Goal: Task Accomplishment & Management: Manage account settings

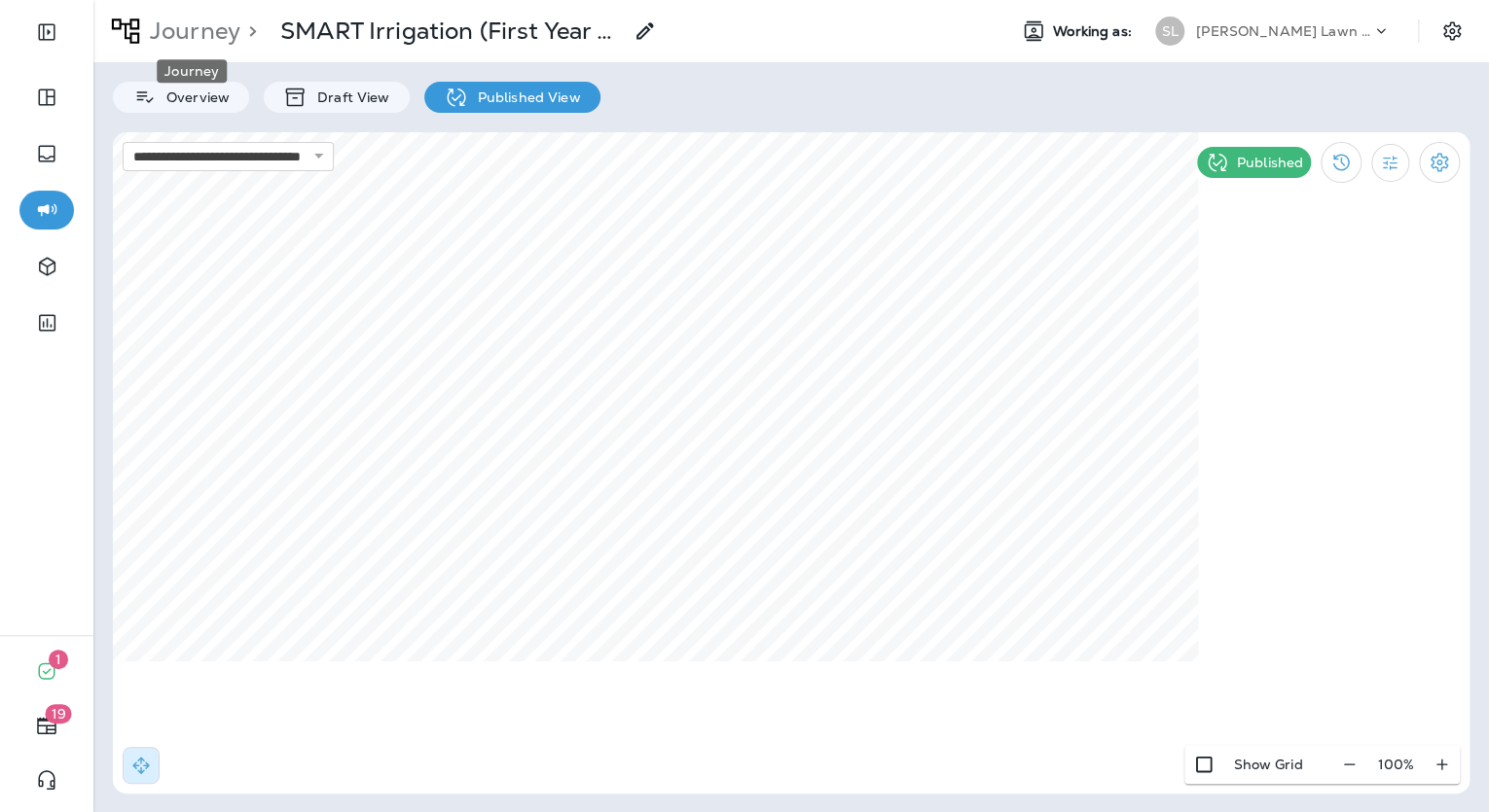
click at [191, 22] on p "Journey" at bounding box center [191, 31] width 99 height 29
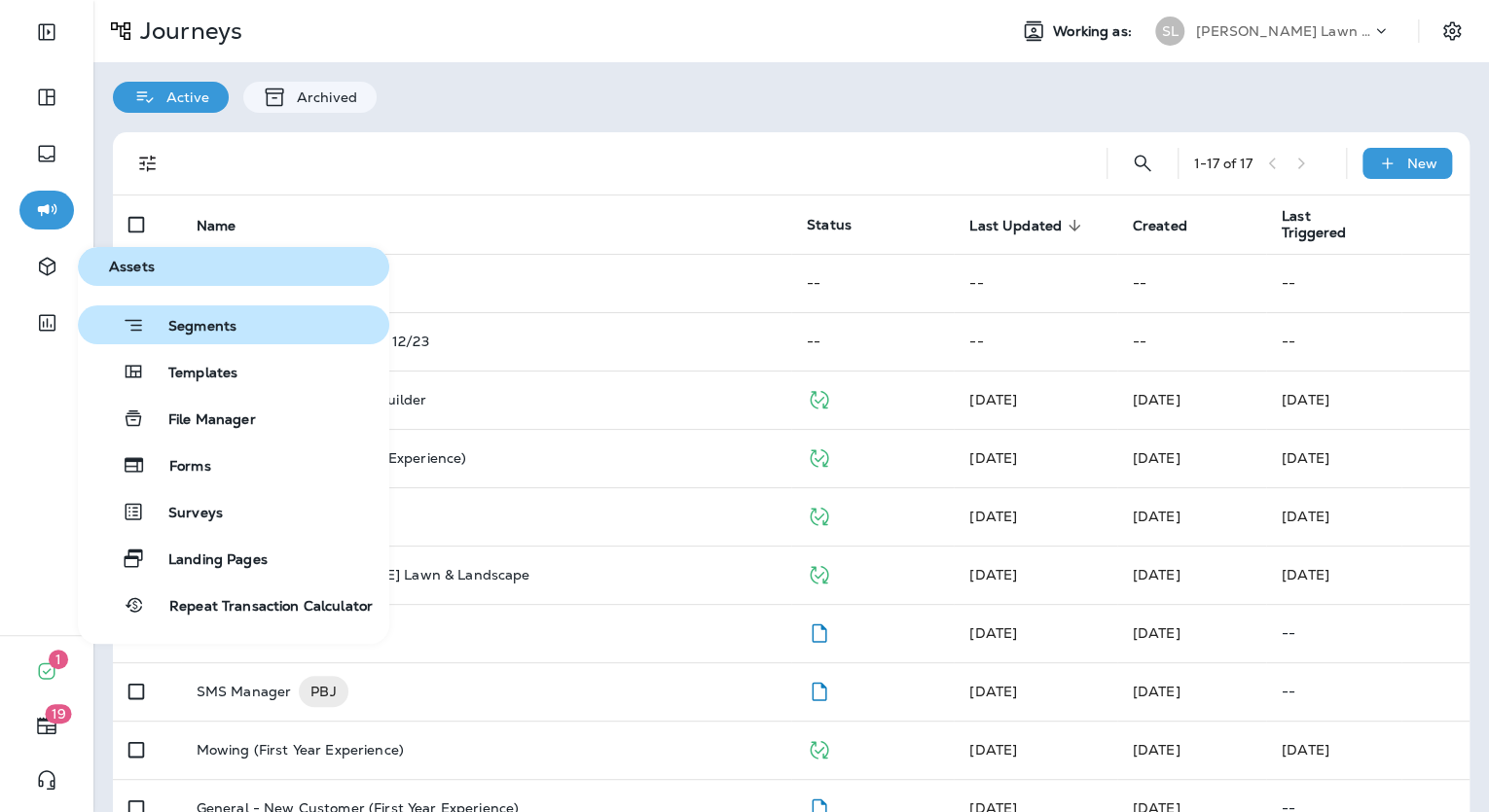
click at [183, 340] on button "Segments" at bounding box center [233, 324] width 312 height 39
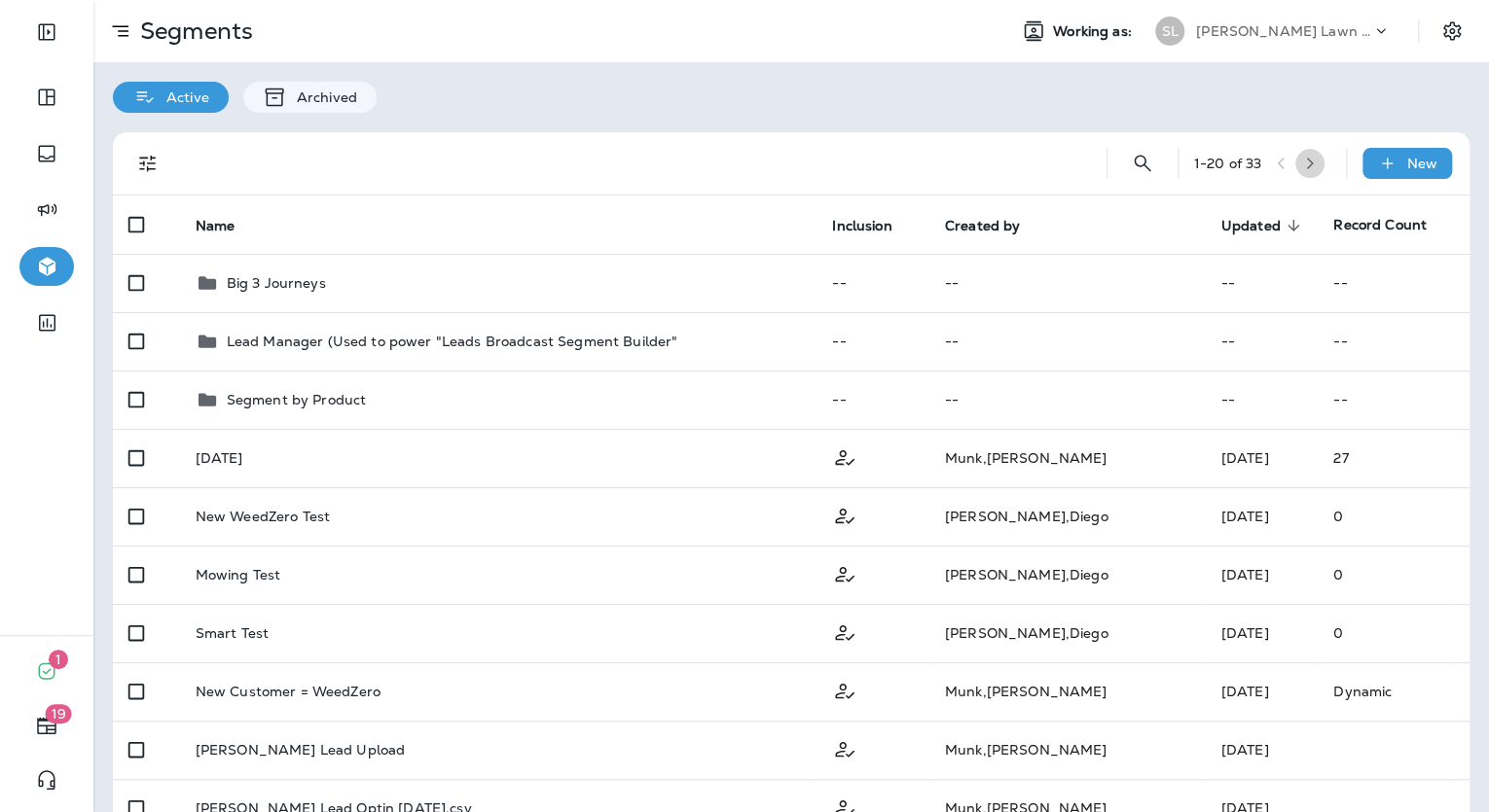
click at [1310, 165] on icon "button" at bounding box center [1310, 163] width 14 height 14
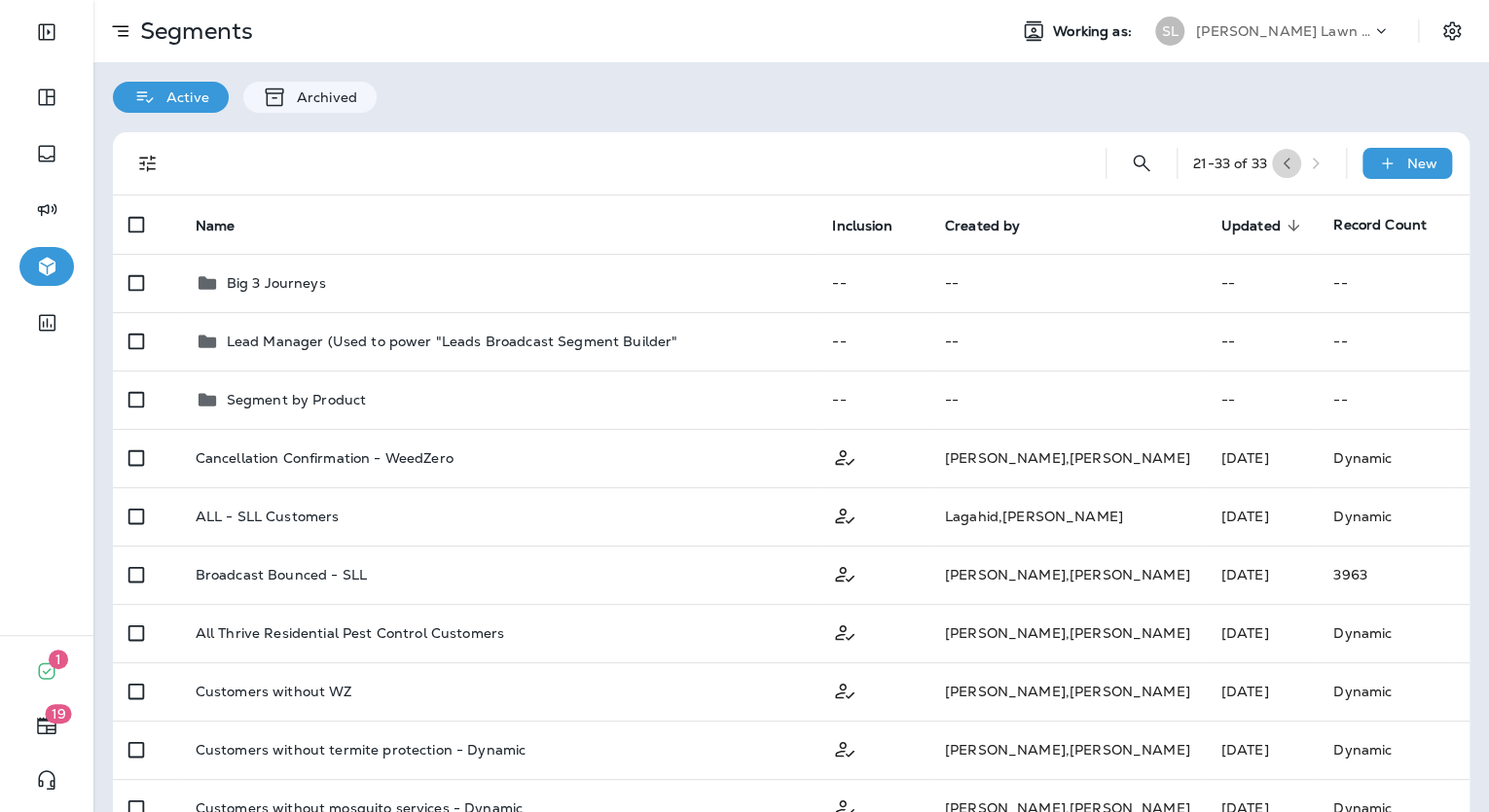
click at [1273, 170] on button "button" at bounding box center [1286, 163] width 29 height 29
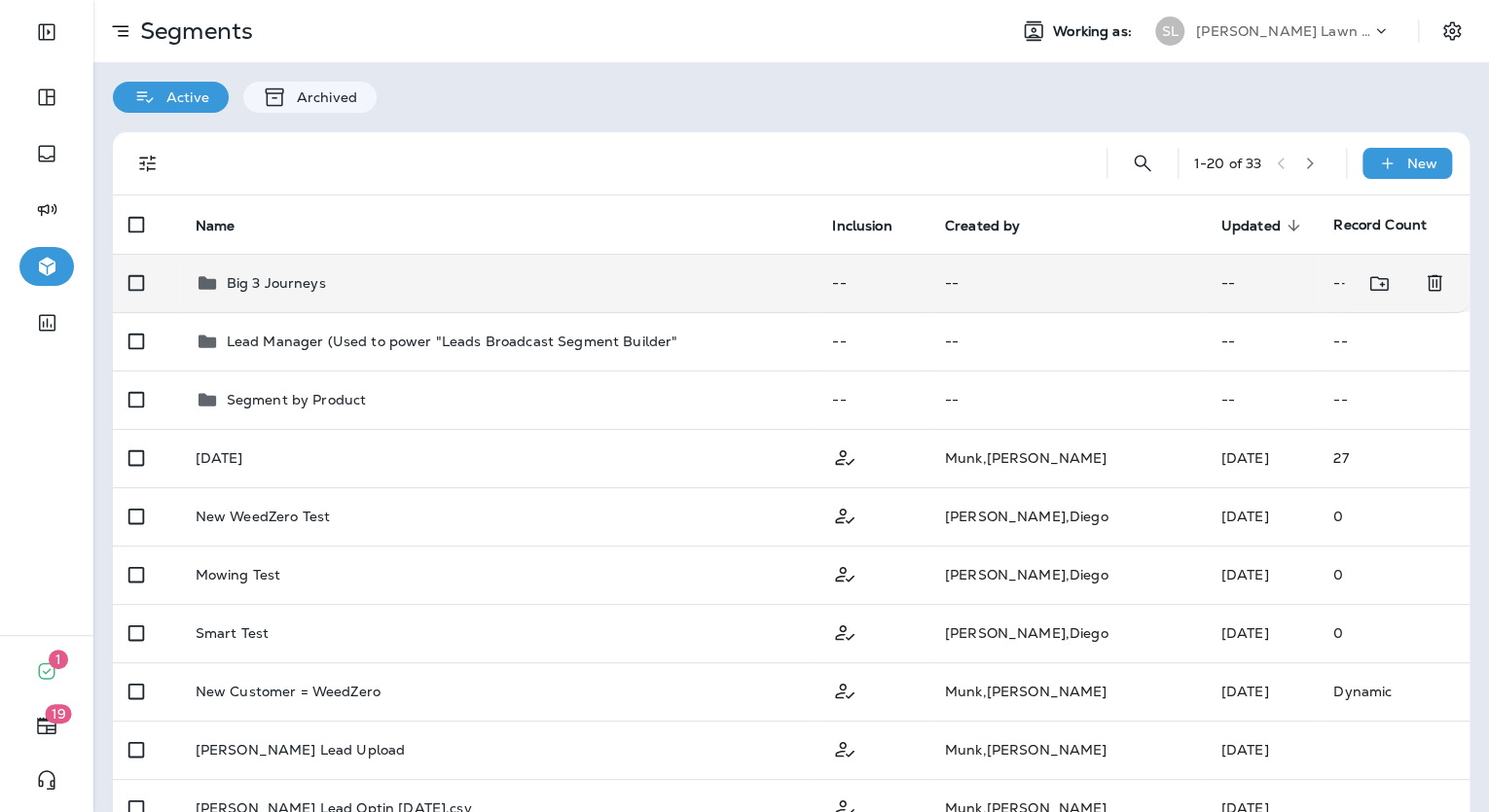
click at [577, 276] on div "Big 3 Journeys" at bounding box center [498, 283] width 606 height 23
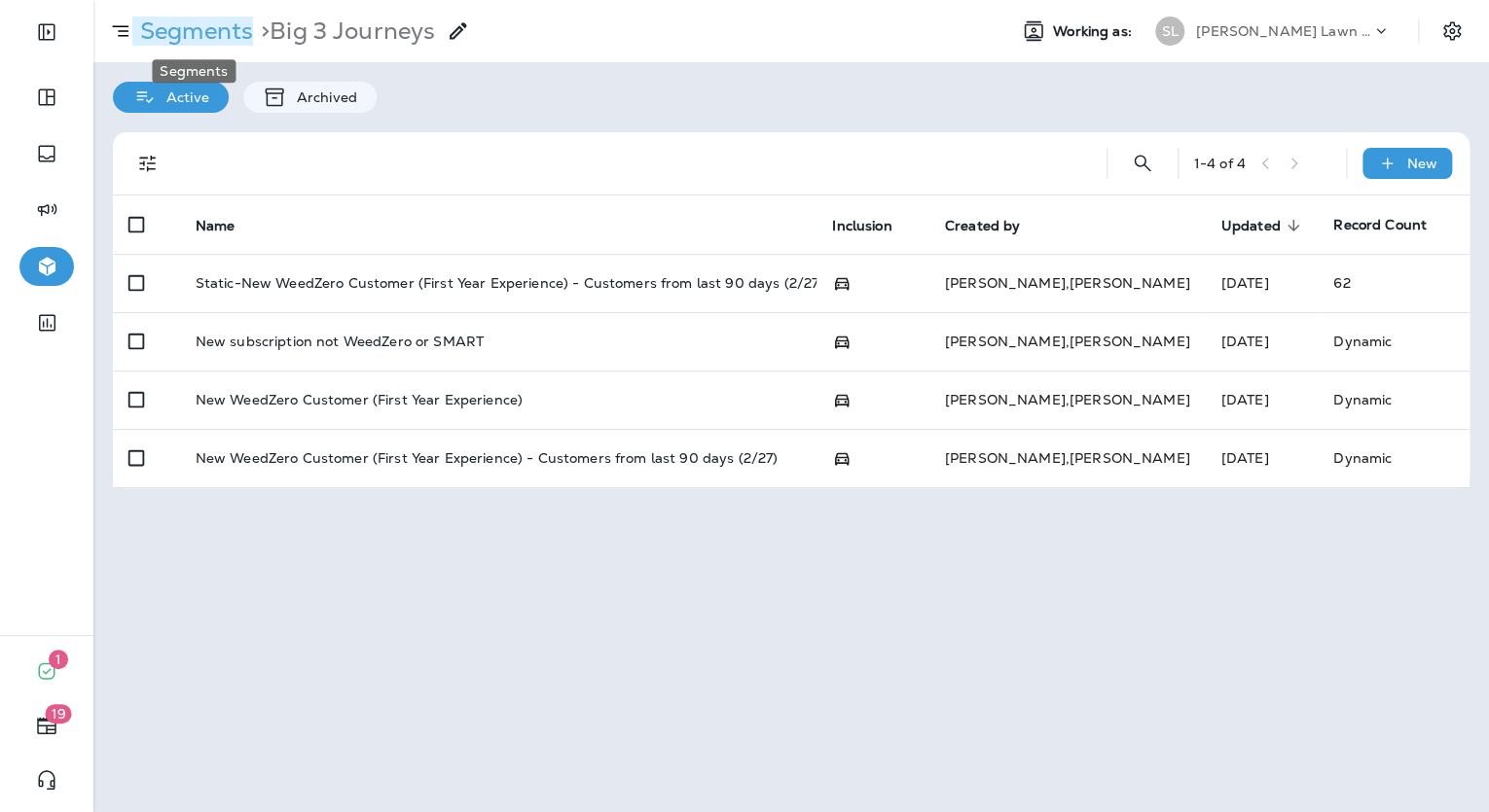
click at [158, 27] on p "Segments" at bounding box center [192, 31] width 120 height 29
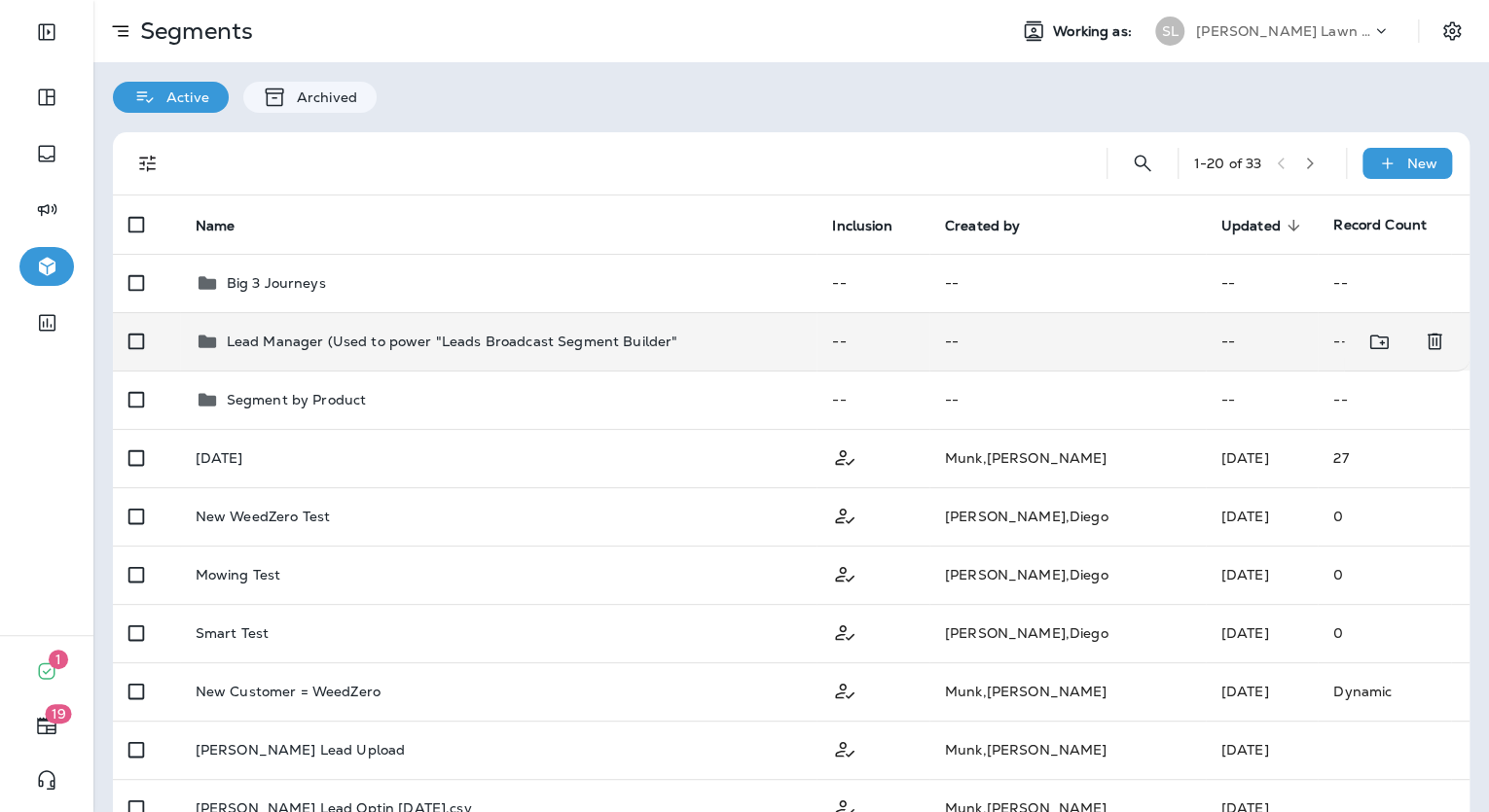
click at [343, 354] on td "Lead Manager (Used to power "Leads Broadcast Segment Builder"" at bounding box center [499, 341] width 637 height 59
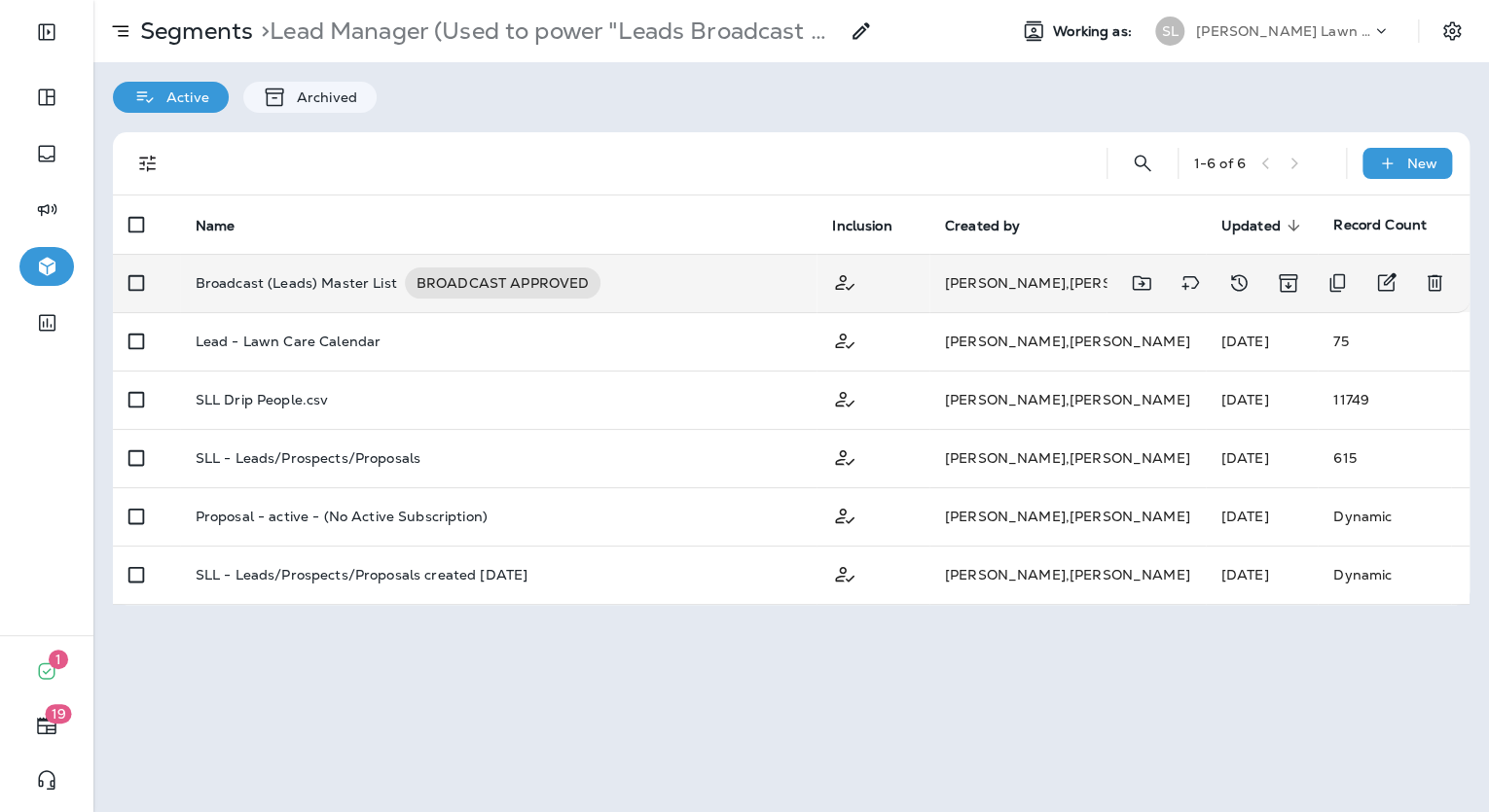
click at [365, 288] on p "Broadcast (Leads) Master List" at bounding box center [296, 283] width 201 height 31
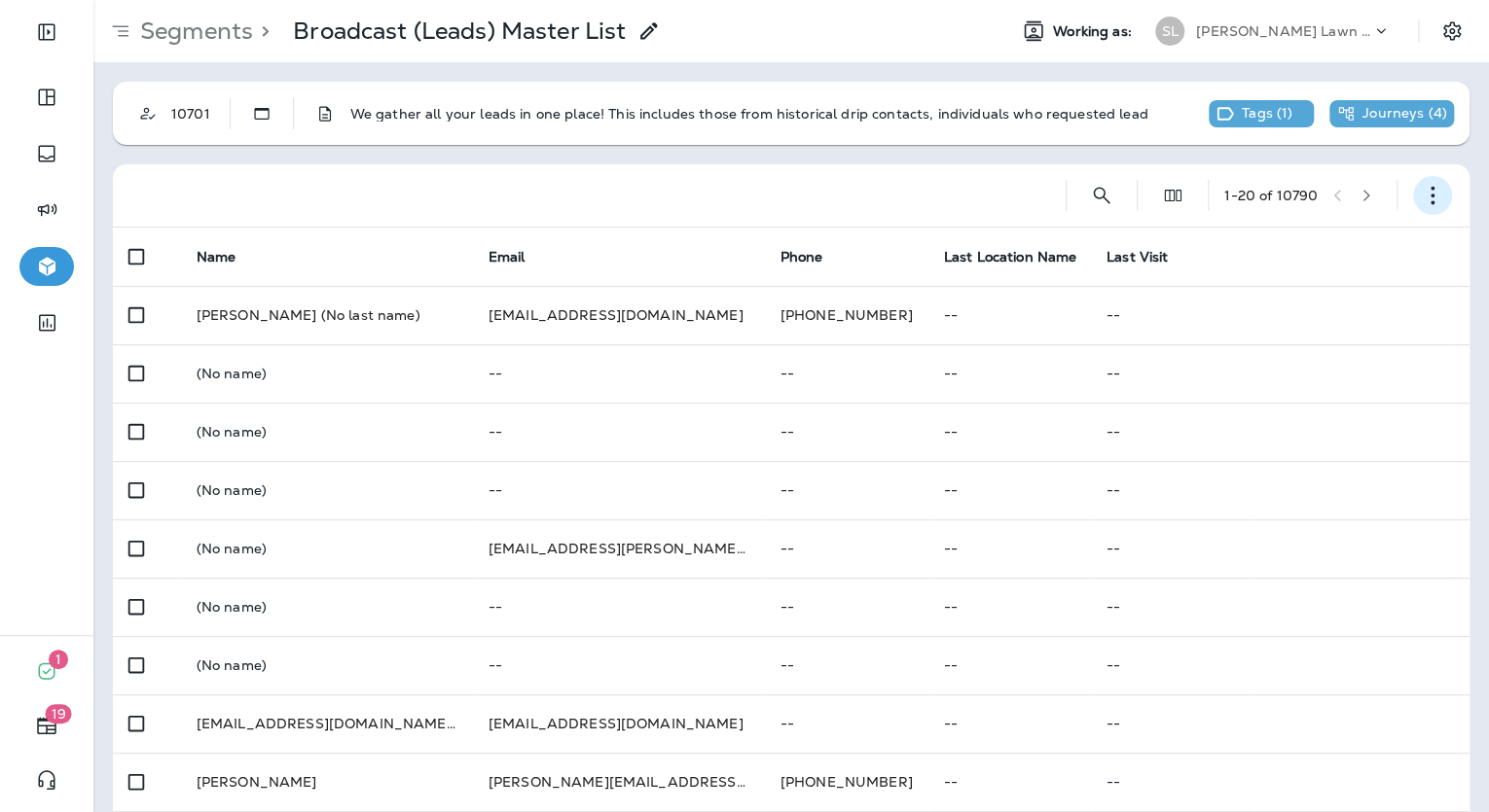
click at [1420, 212] on button "button" at bounding box center [1431, 195] width 39 height 39
click at [1430, 203] on use "button" at bounding box center [1432, 196] width 4 height 19
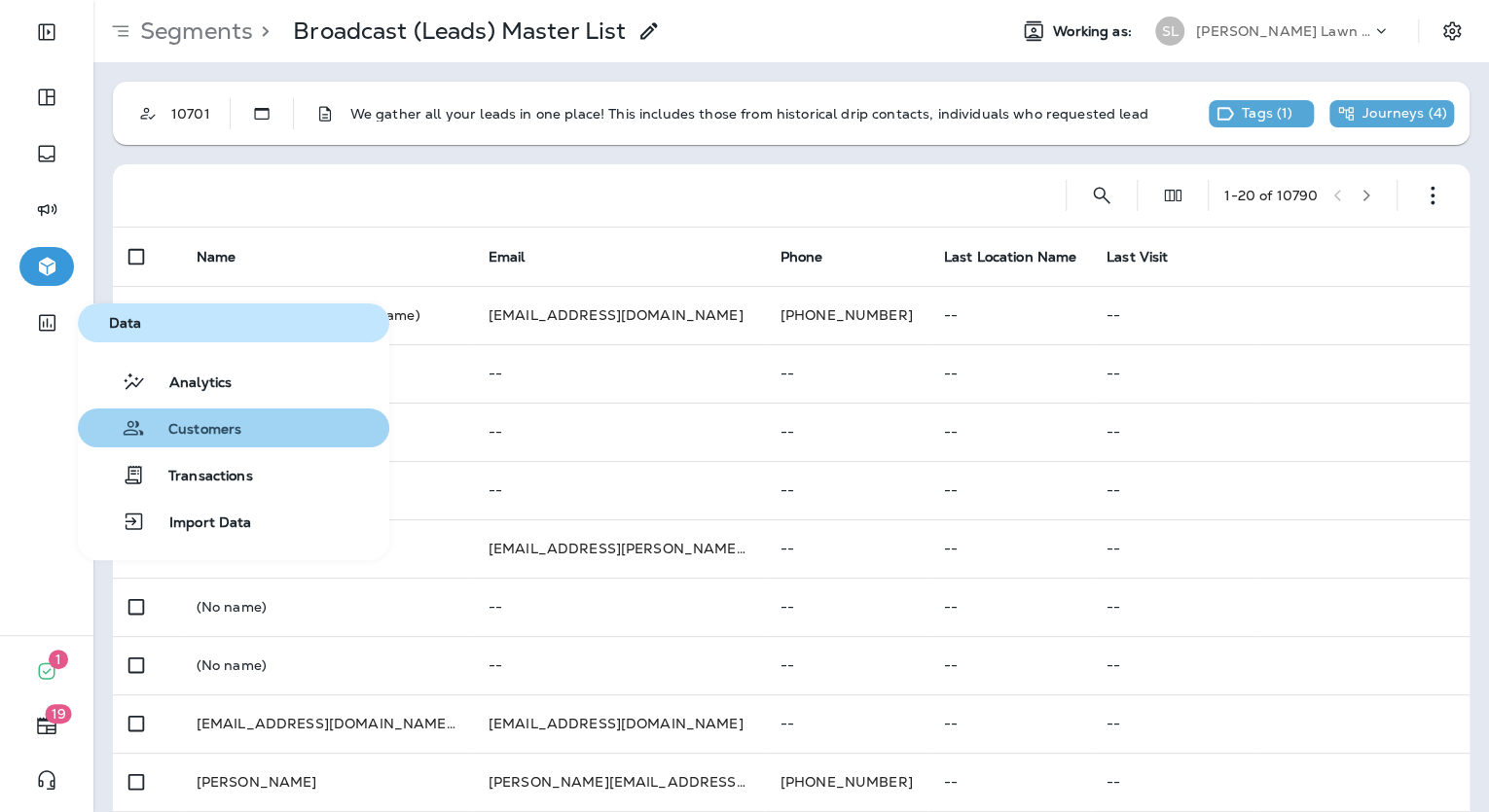
click at [183, 432] on span "Customers" at bounding box center [193, 430] width 97 height 19
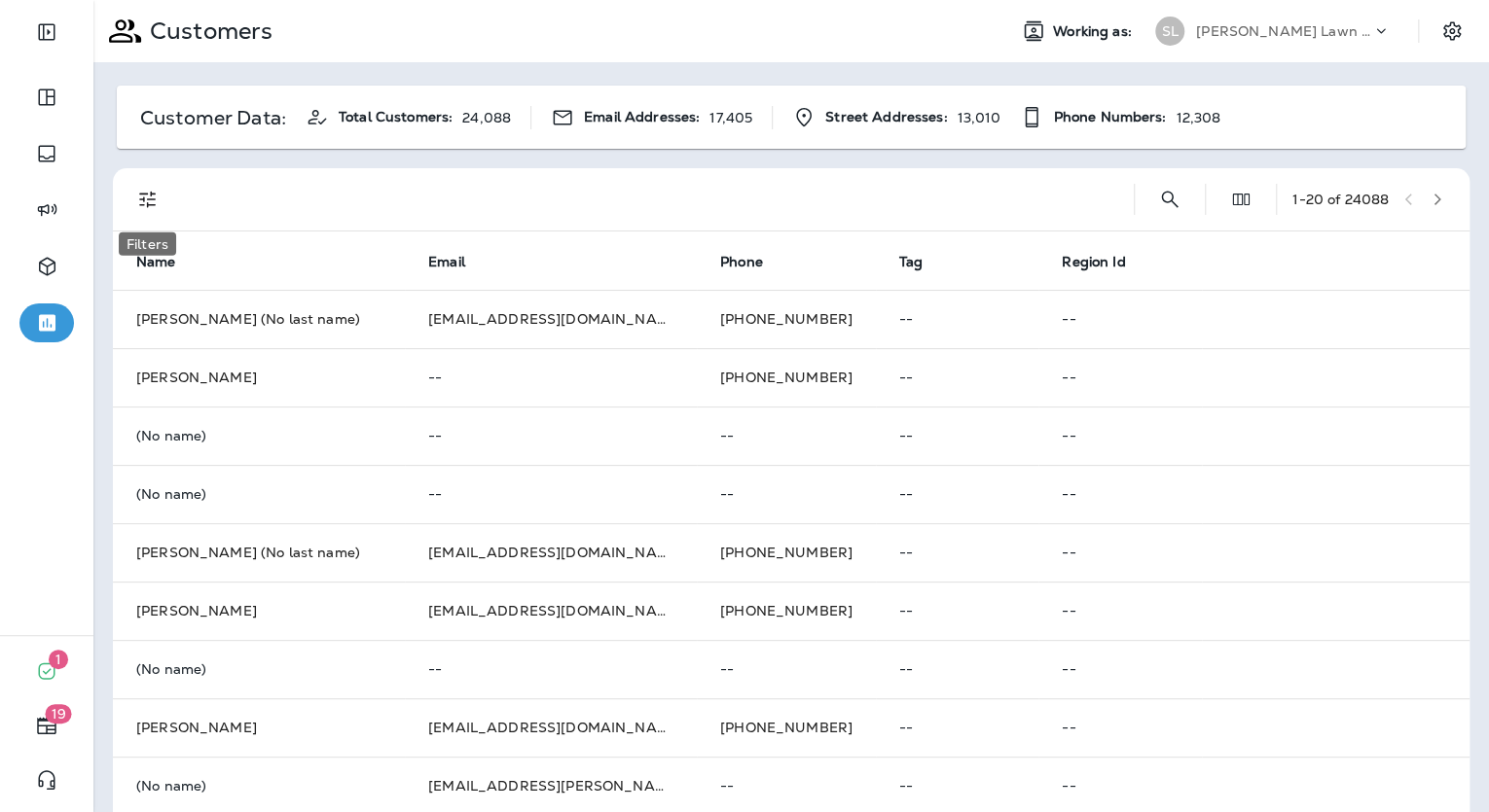
click at [133, 195] on button "Filters" at bounding box center [147, 199] width 39 height 39
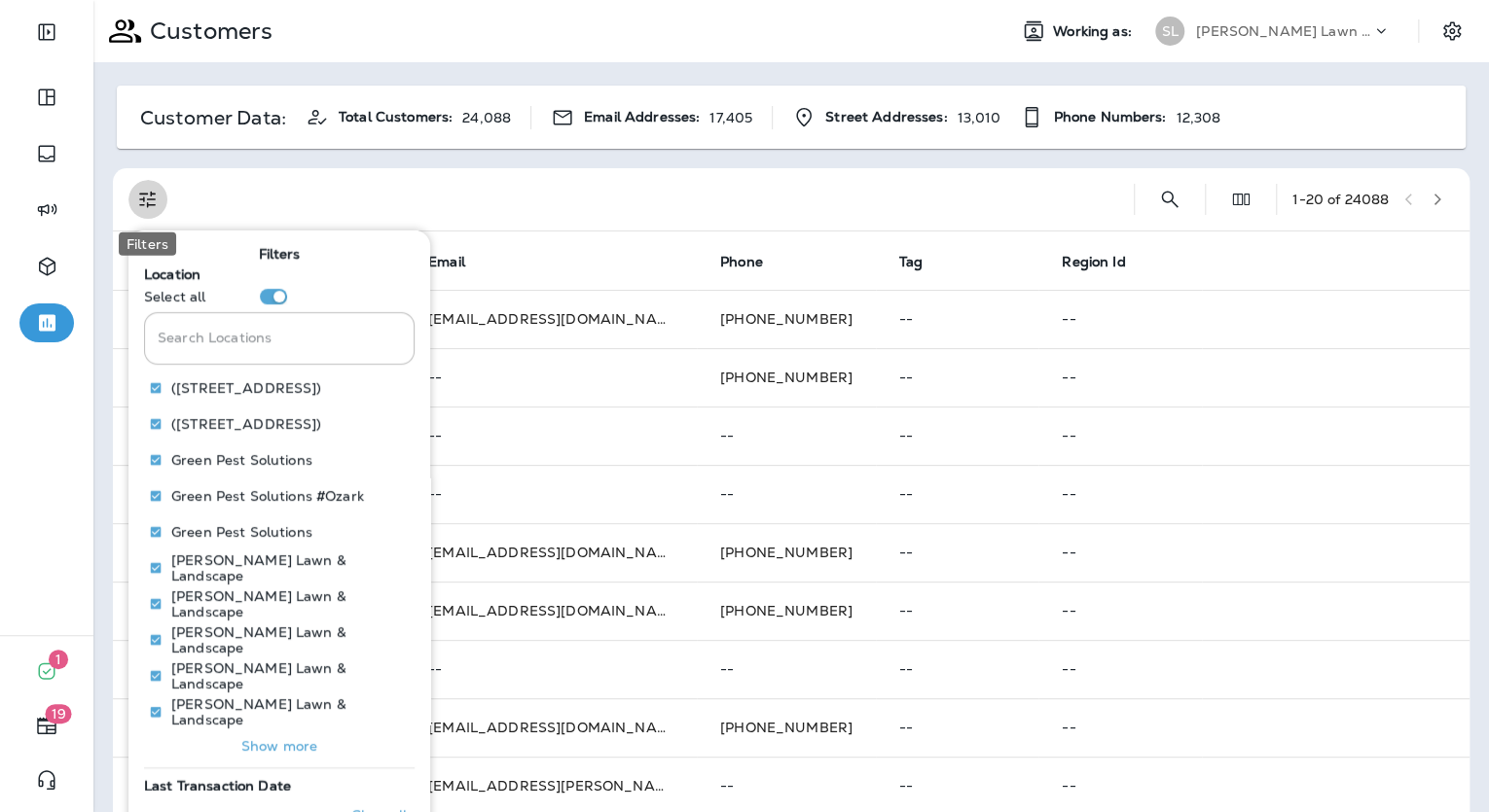
click at [133, 195] on button "Filters" at bounding box center [147, 199] width 39 height 39
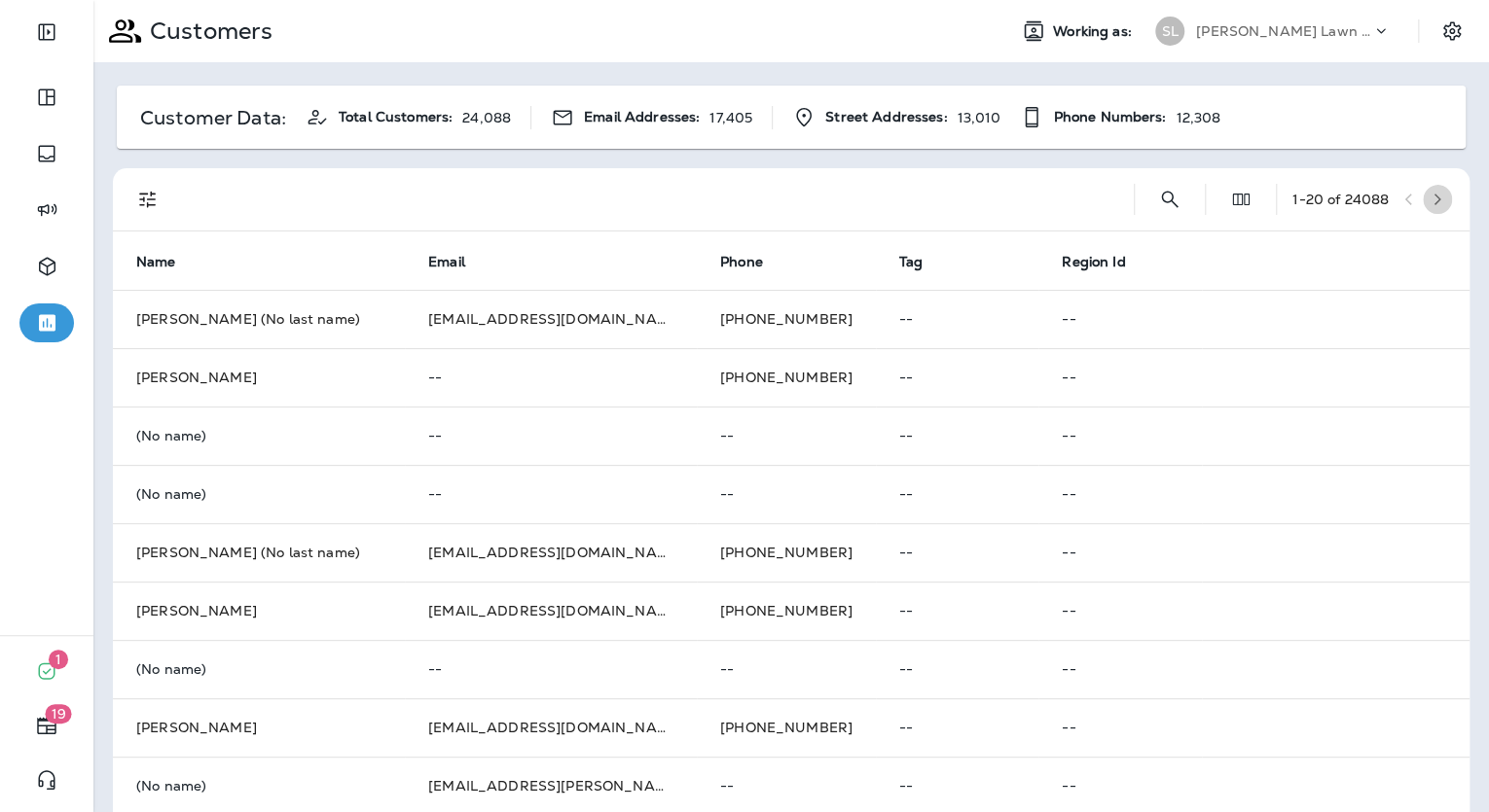
click at [1435, 196] on button "button" at bounding box center [1436, 199] width 29 height 29
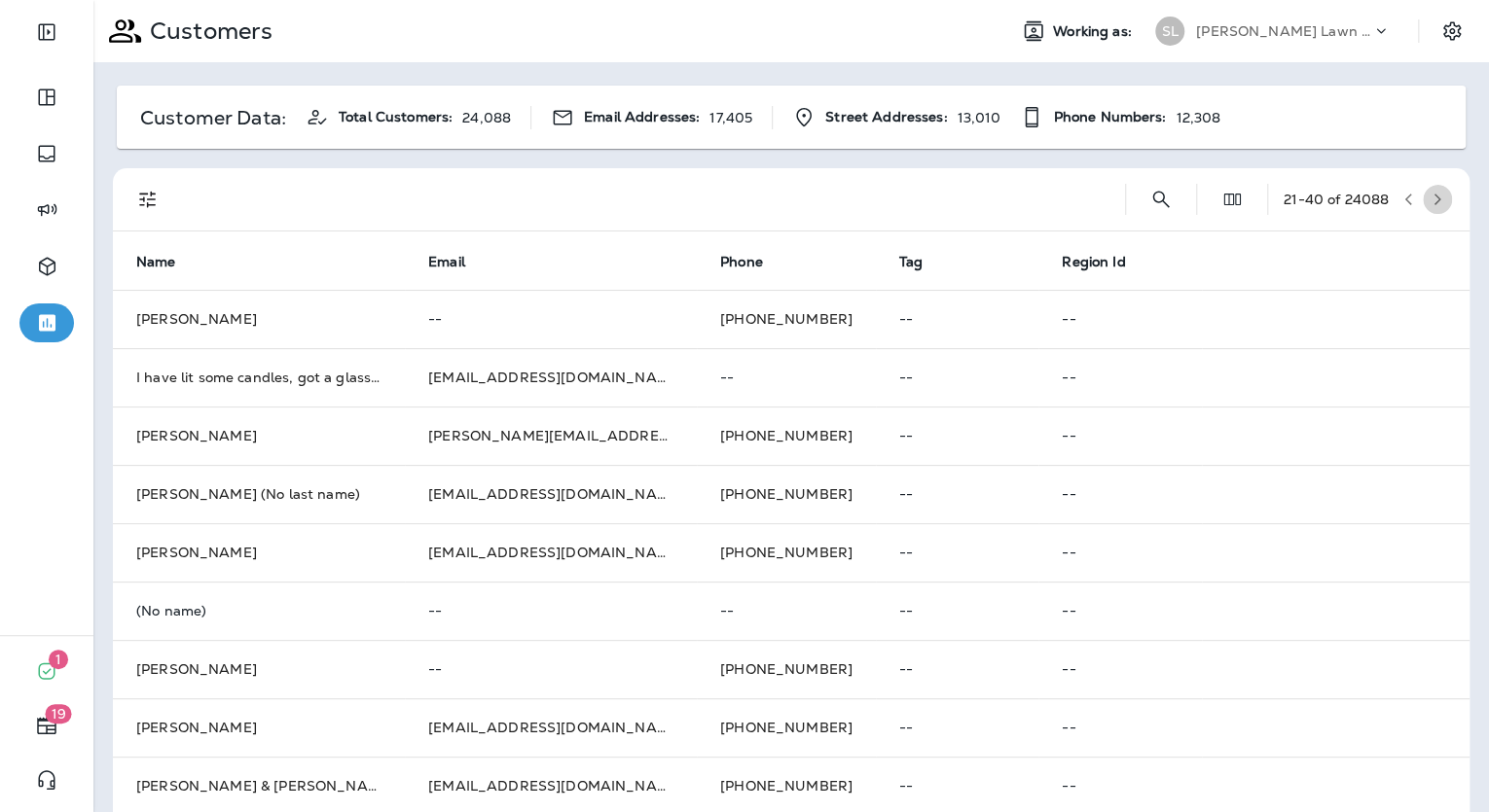
click at [1435, 196] on button "button" at bounding box center [1436, 199] width 29 height 29
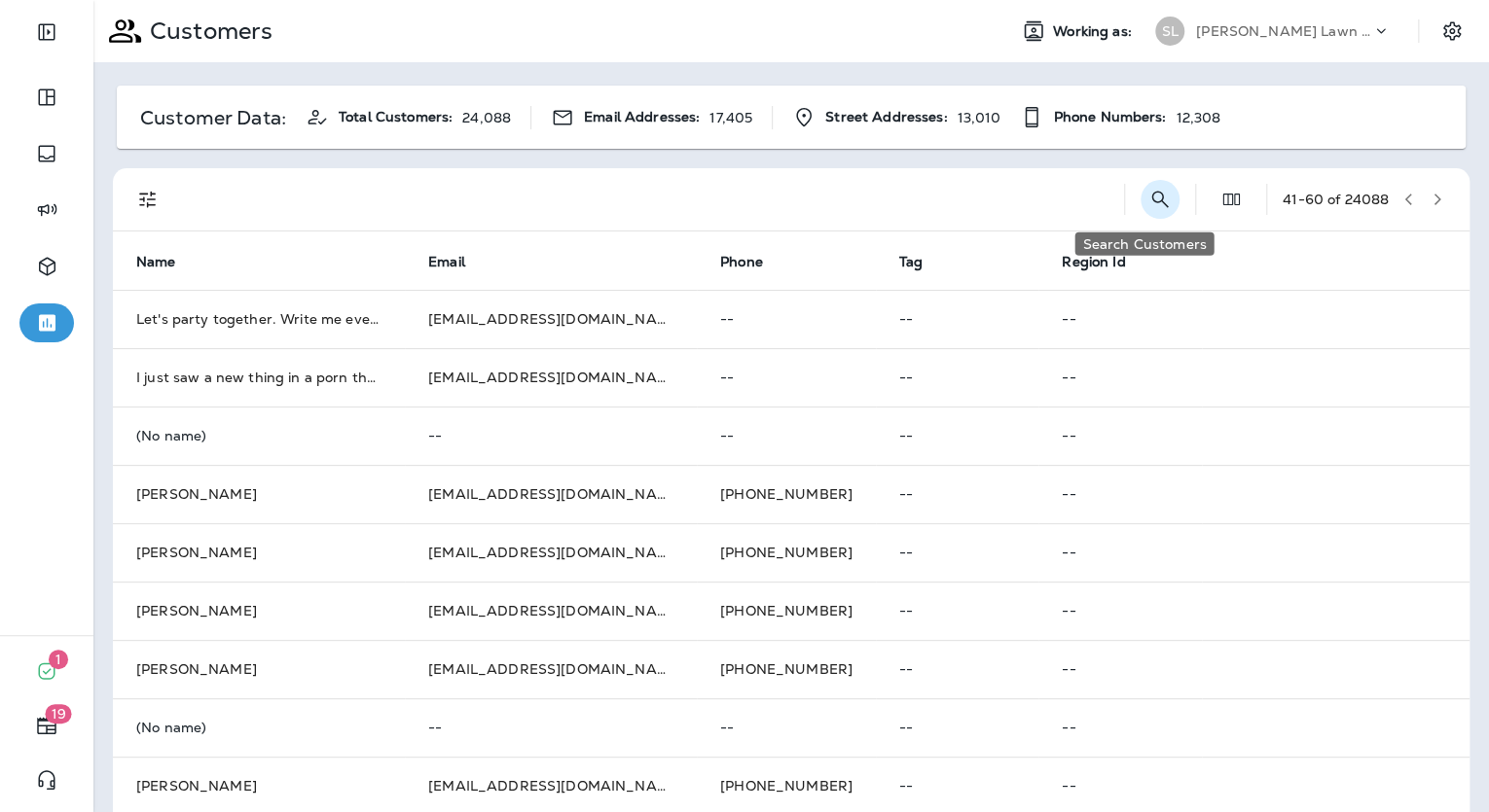
click at [1155, 195] on button "Search Customers" at bounding box center [1160, 199] width 39 height 39
click at [1022, 160] on div "Customer Data: Total Customers: 24,088 Email Addresses: 17,405 Street Addresses…" at bounding box center [791, 770] width 1395 height 1415
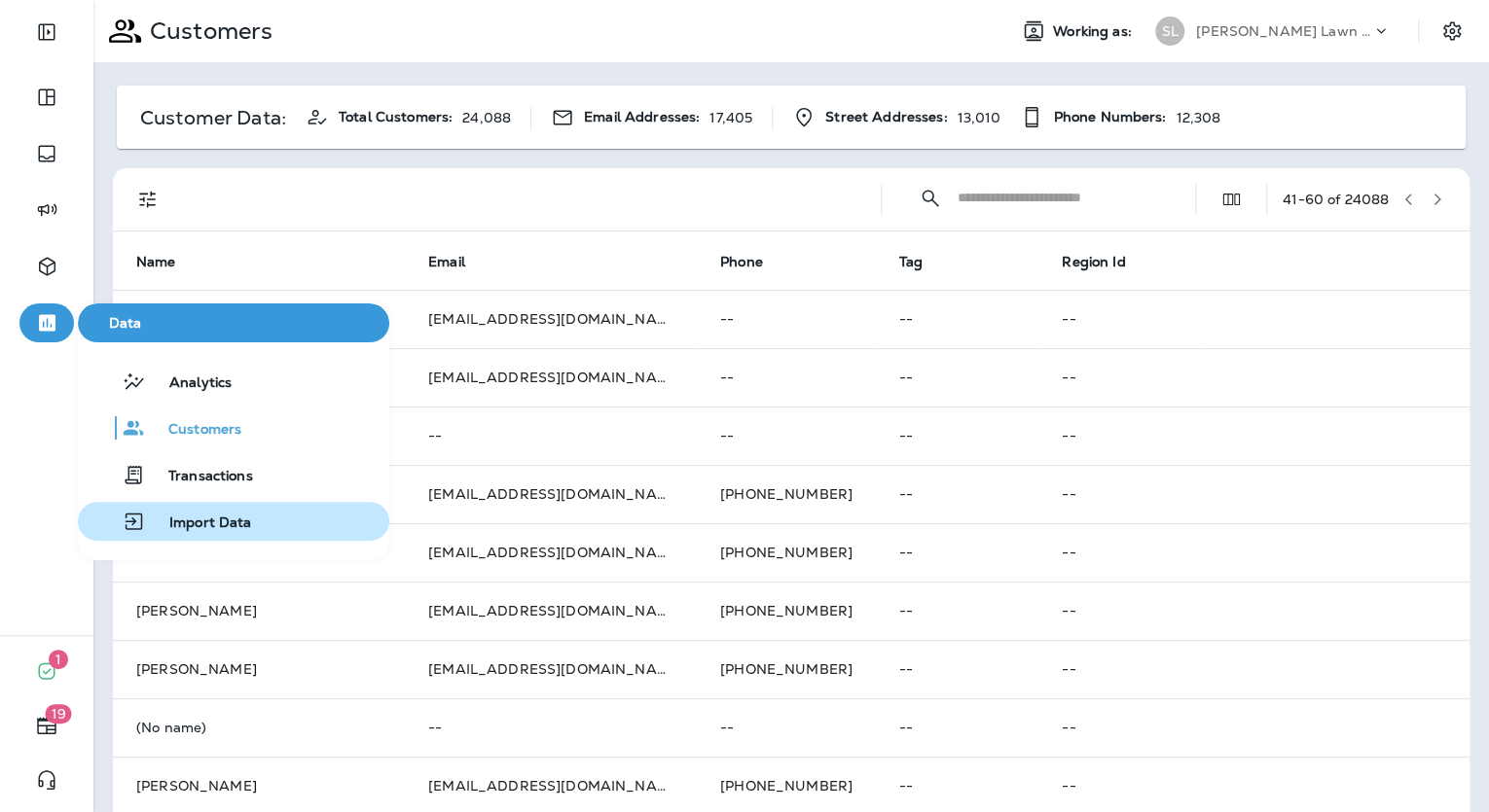
click at [215, 509] on div "Import Data" at bounding box center [168, 520] width 166 height 23
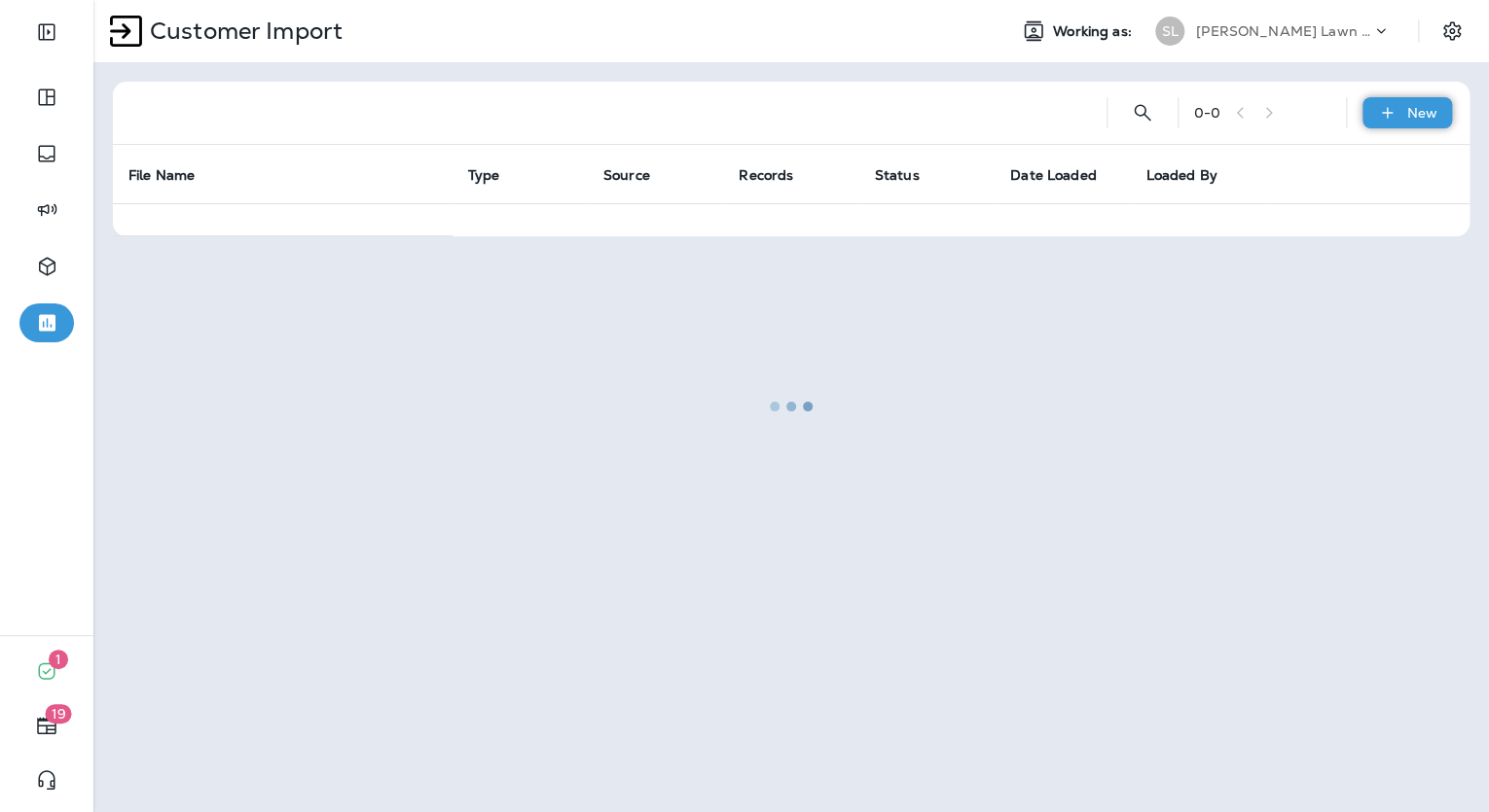
click at [1410, 102] on div "New" at bounding box center [1407, 112] width 90 height 31
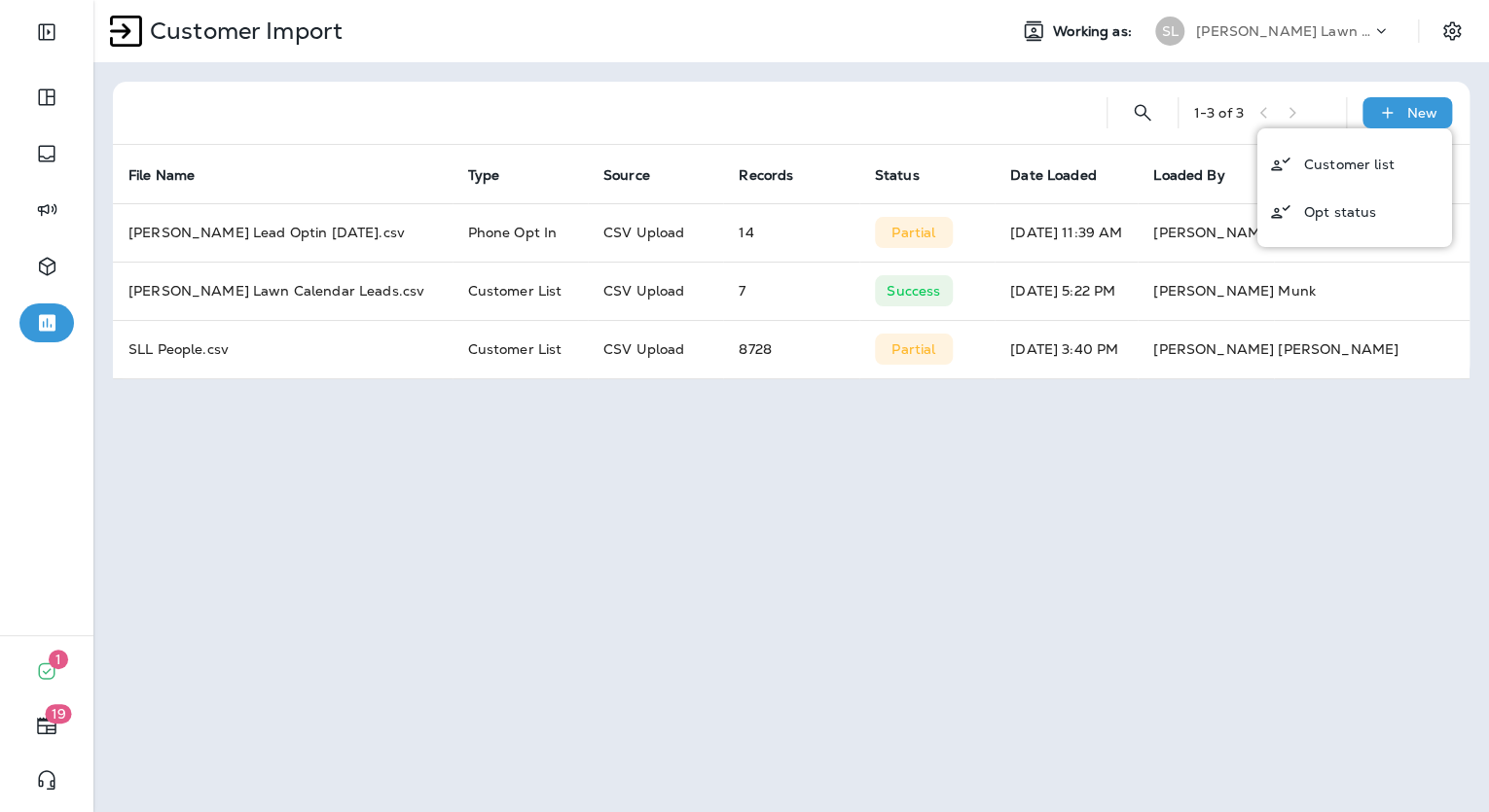
click at [207, 449] on div "Customer Import Working as: [PERSON_NAME] Lawn & Landscape 1 - 3 of 3 New File …" at bounding box center [791, 406] width 1395 height 812
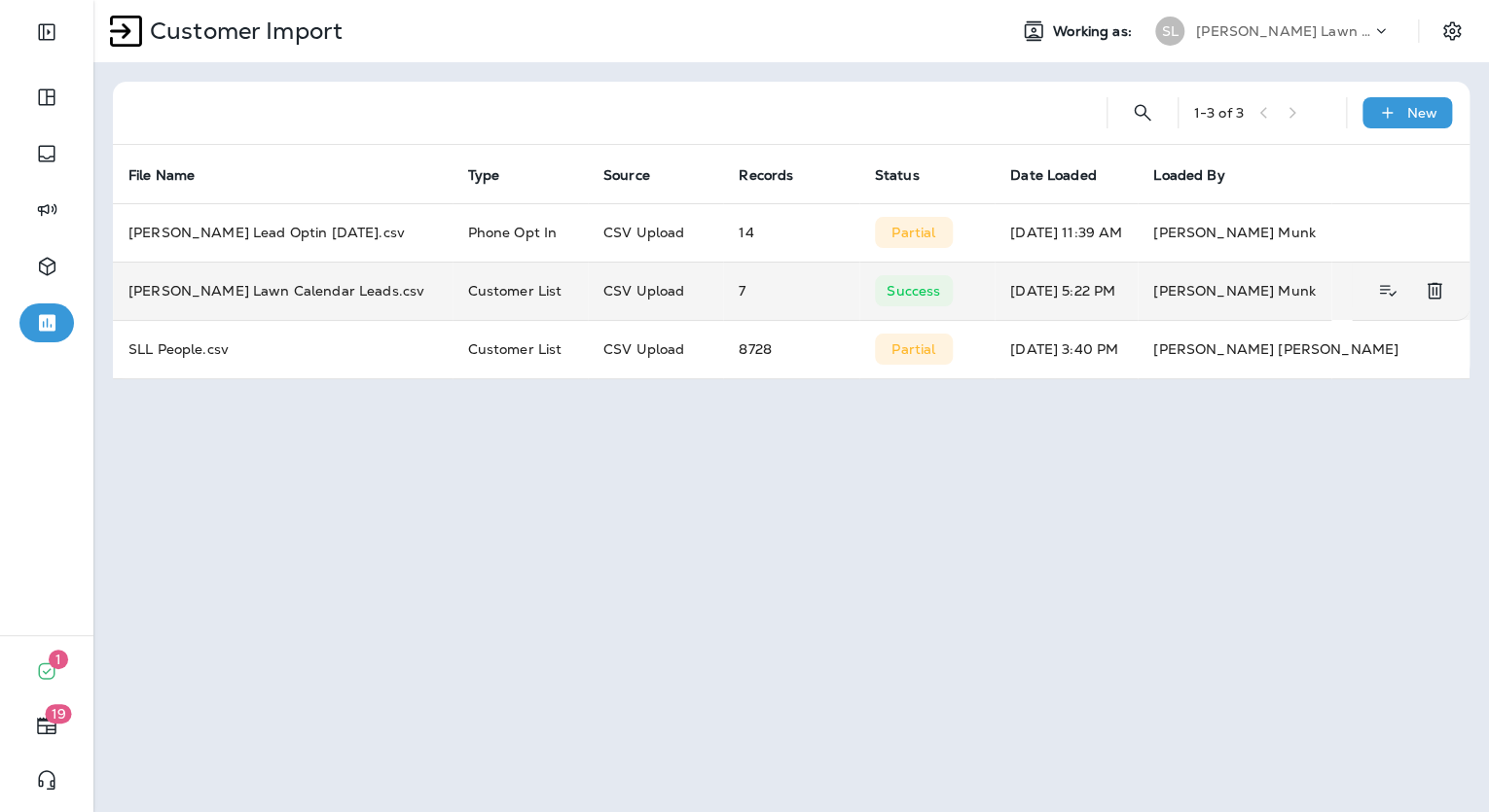
click at [206, 291] on td "[PERSON_NAME] Lawn Calendar Leads.csv" at bounding box center [282, 291] width 339 height 59
